Goal: Information Seeking & Learning: Learn about a topic

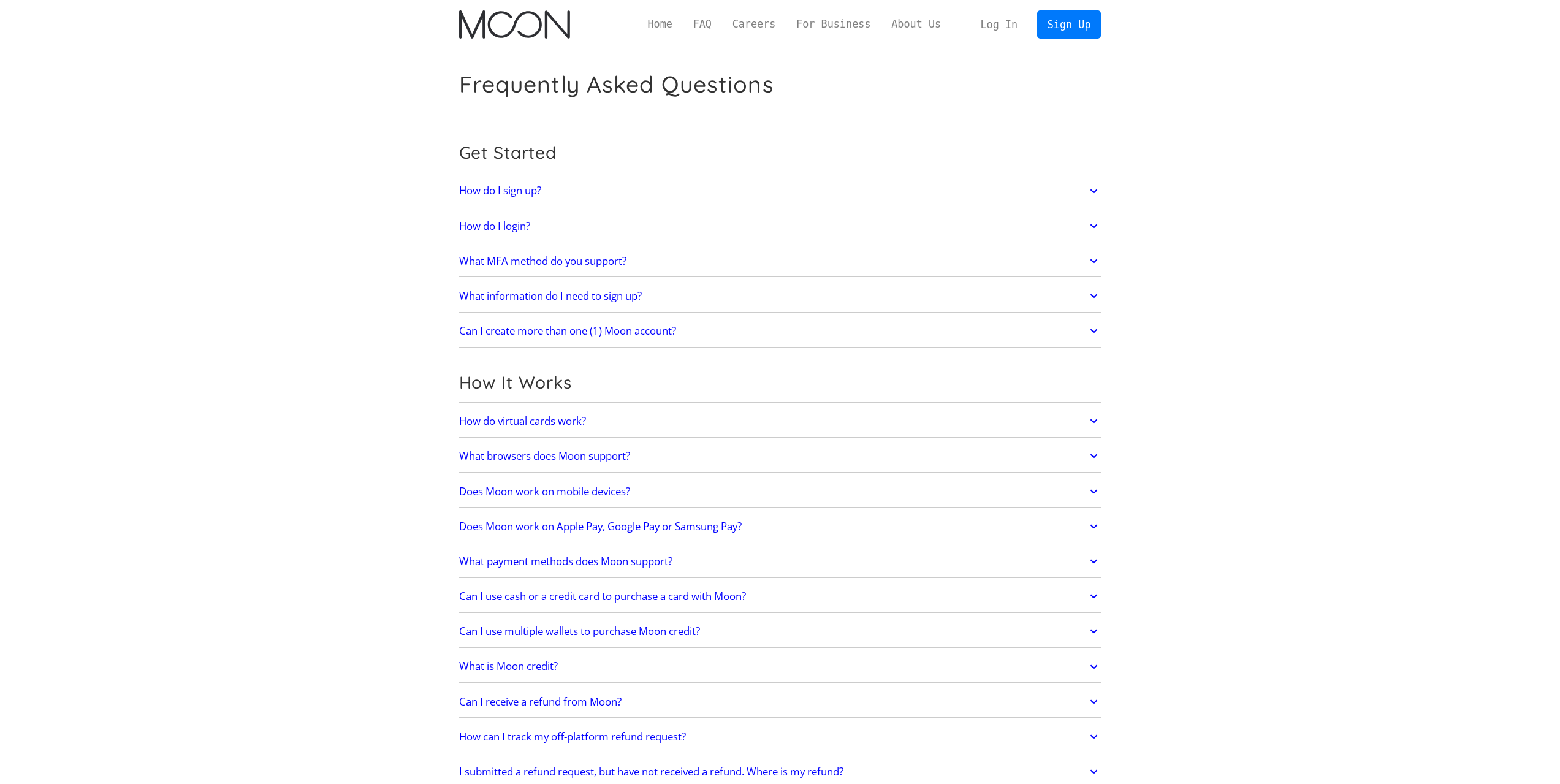
click at [560, 12] on img "home" at bounding box center [515, 24] width 111 height 29
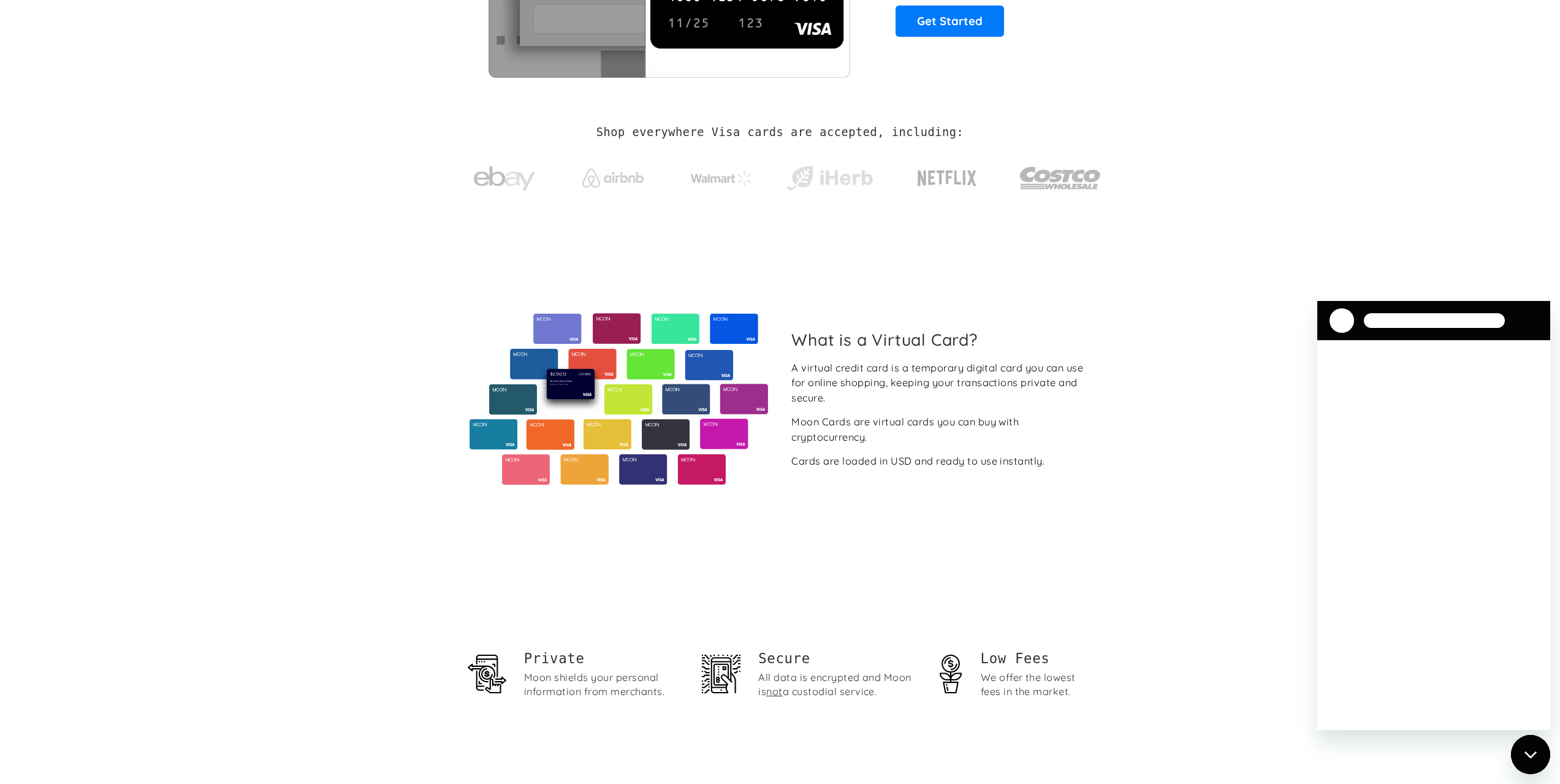
scroll to position [245, 0]
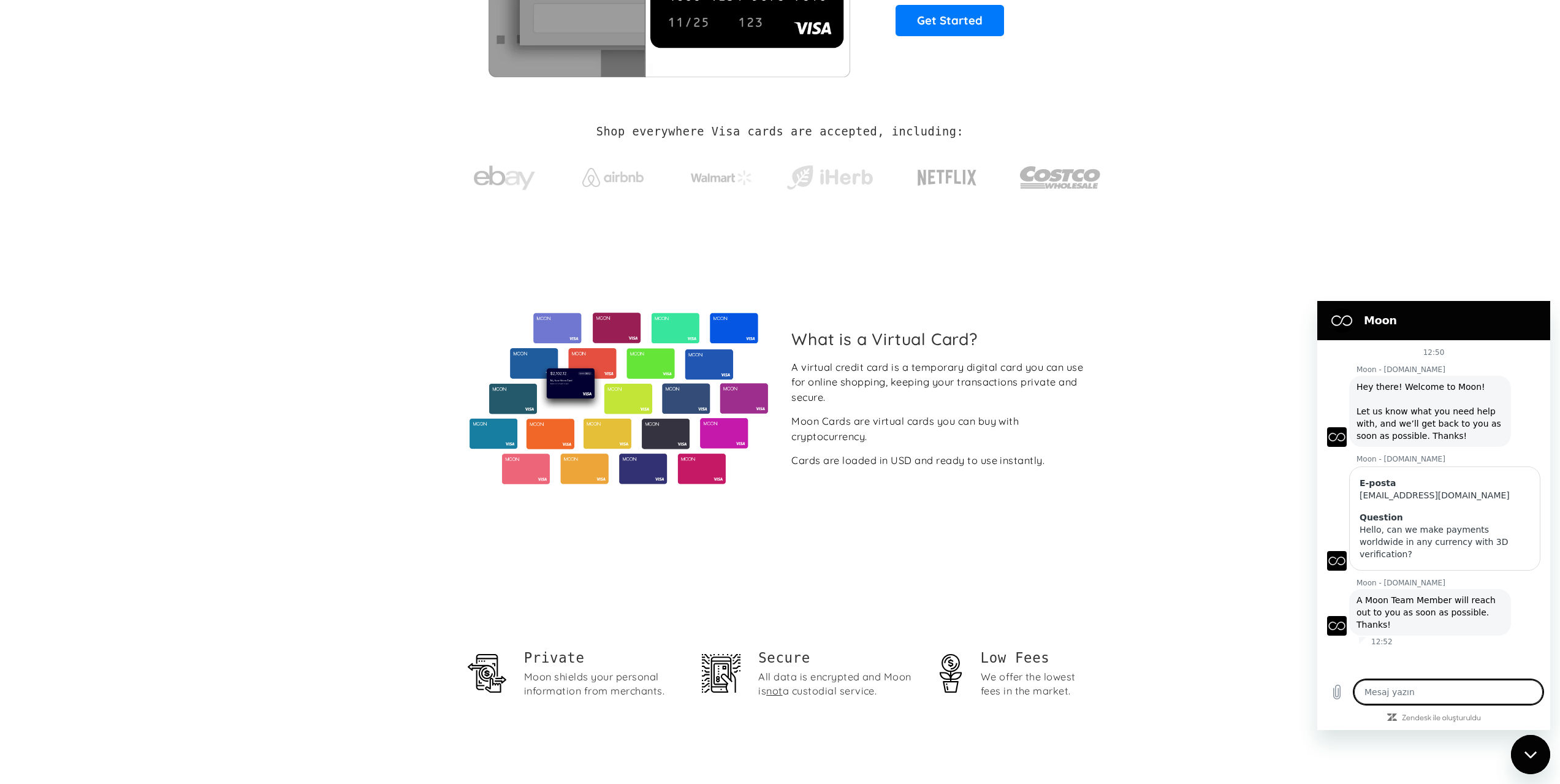
click at [1417, 597] on span "A Moon Team Member will reach out to you as soon as possible. Thanks!" at bounding box center [1427, 612] width 141 height 34
copy span "A Moon Team Member will reach out to you as soon as possible. Thanks!"
click at [1145, 128] on section "Shop everywhere Visa cards are accepted, including:" at bounding box center [780, 165] width 1560 height 130
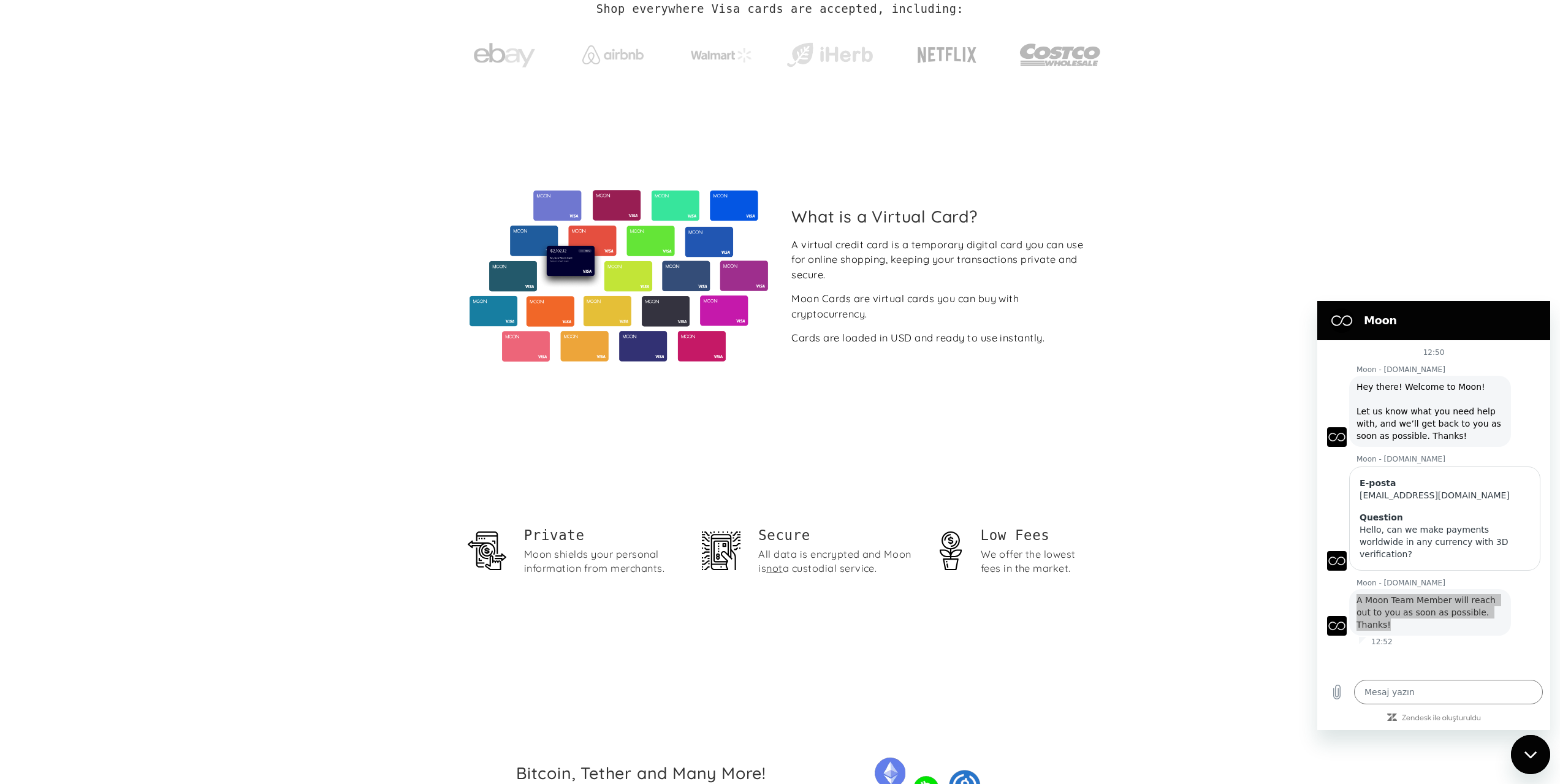
click at [1251, 413] on section "What is a Virtual Card? A virtual credit card is a temporary digital card you c…" at bounding box center [780, 276] width 1560 height 336
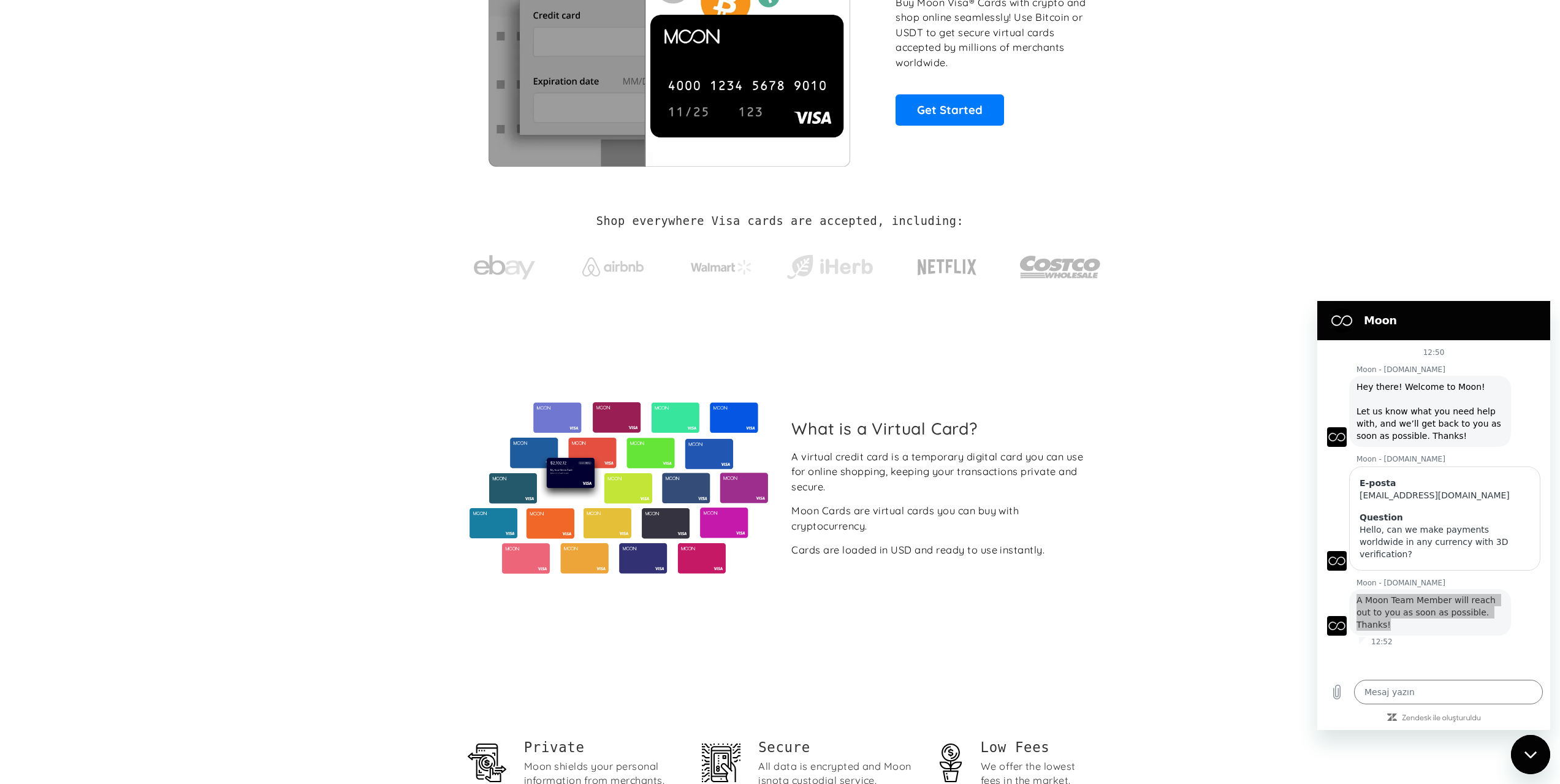
scroll to position [0, 0]
